Goal: Information Seeking & Learning: Learn about a topic

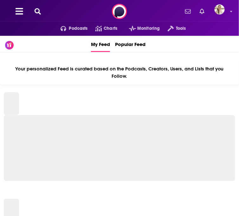
click at [40, 13] on icon at bounding box center [38, 11] width 6 height 6
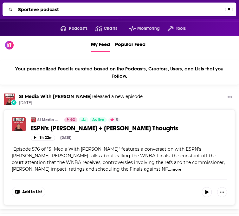
type input "Sporteve podcast"
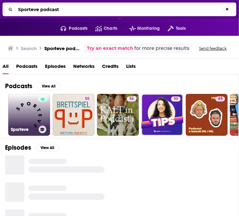
click at [39, 111] on div at bounding box center [43, 110] width 10 height 29
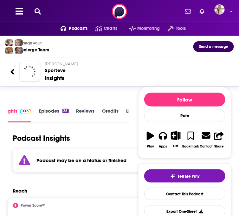
click at [75, 159] on strong "Podcast may be on a hiatus or finished" at bounding box center [81, 160] width 90 height 6
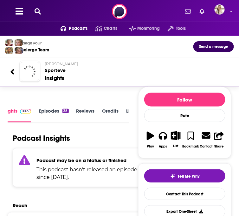
click at [75, 159] on strong "Podcast may be on a hiatus or finished" at bounding box center [81, 160] width 90 height 6
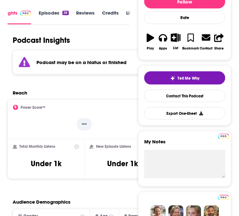
scroll to position [98, 0]
